Goal: Navigation & Orientation: Find specific page/section

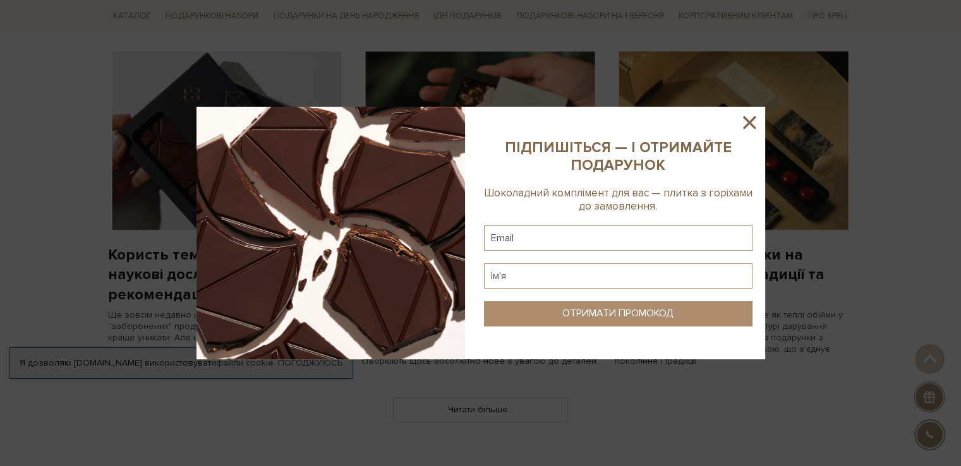
scroll to position [1011, 0]
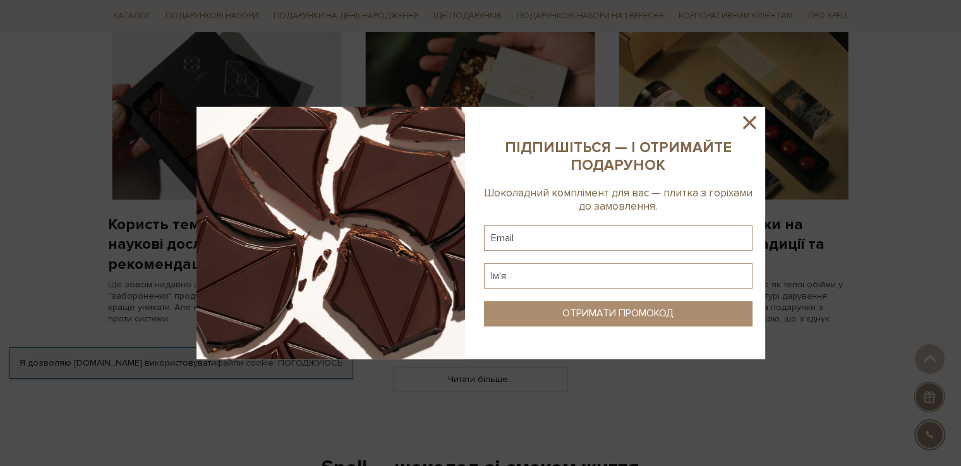
click at [754, 125] on icon at bounding box center [749, 122] width 21 height 21
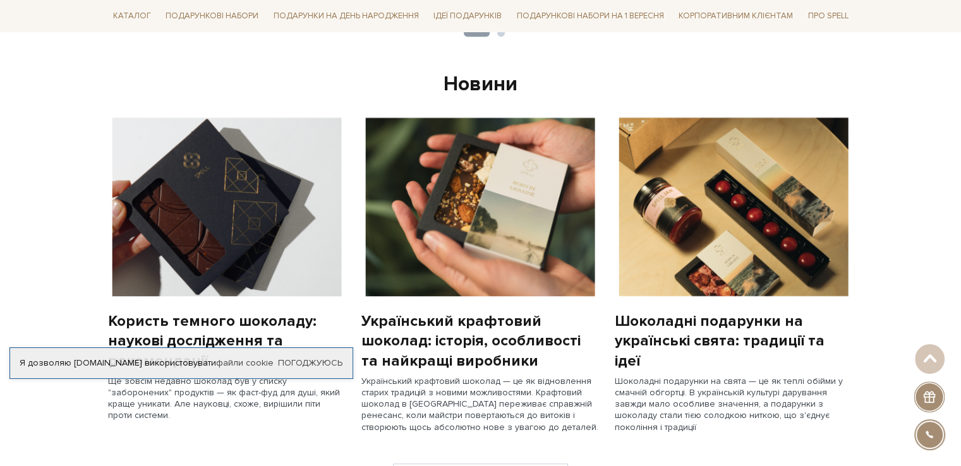
scroll to position [821, 0]
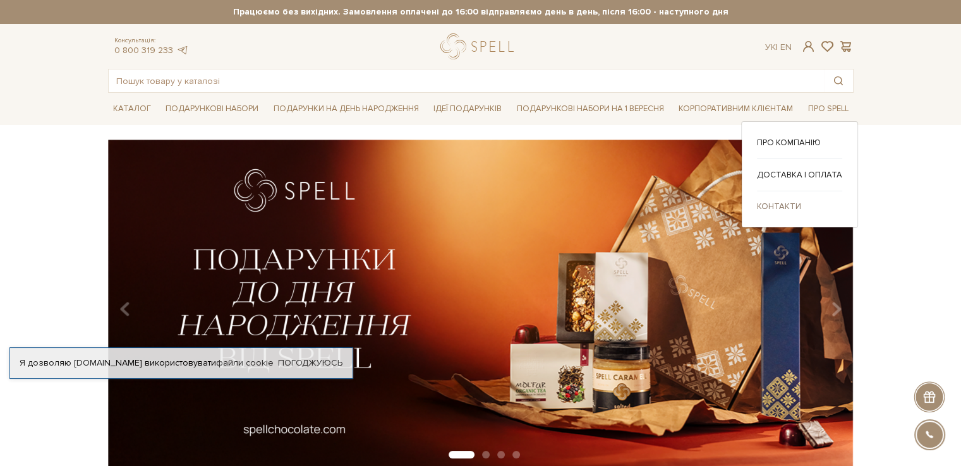
click at [796, 201] on link "Контакти" at bounding box center [799, 206] width 85 height 11
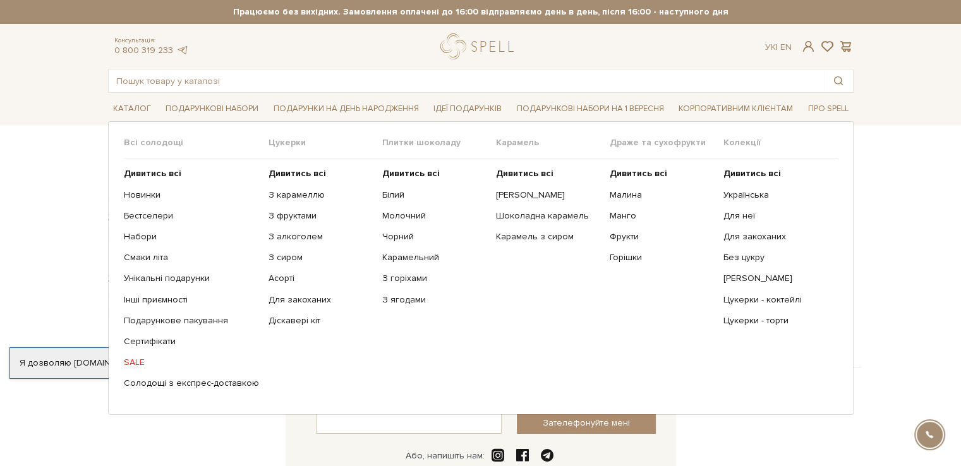
click at [141, 208] on ul "Дивитись всі Новинки Бестселери Набори Смаки літа Інші приємності" at bounding box center [196, 279] width 145 height 240
click at [142, 218] on link "Бестселери" at bounding box center [191, 215] width 135 height 11
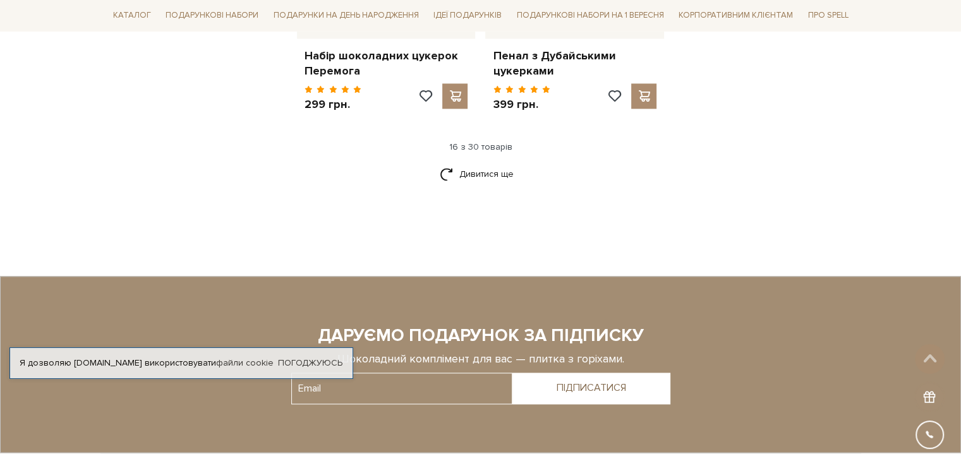
scroll to position [1769, 0]
